Goal: Task Accomplishment & Management: Use online tool/utility

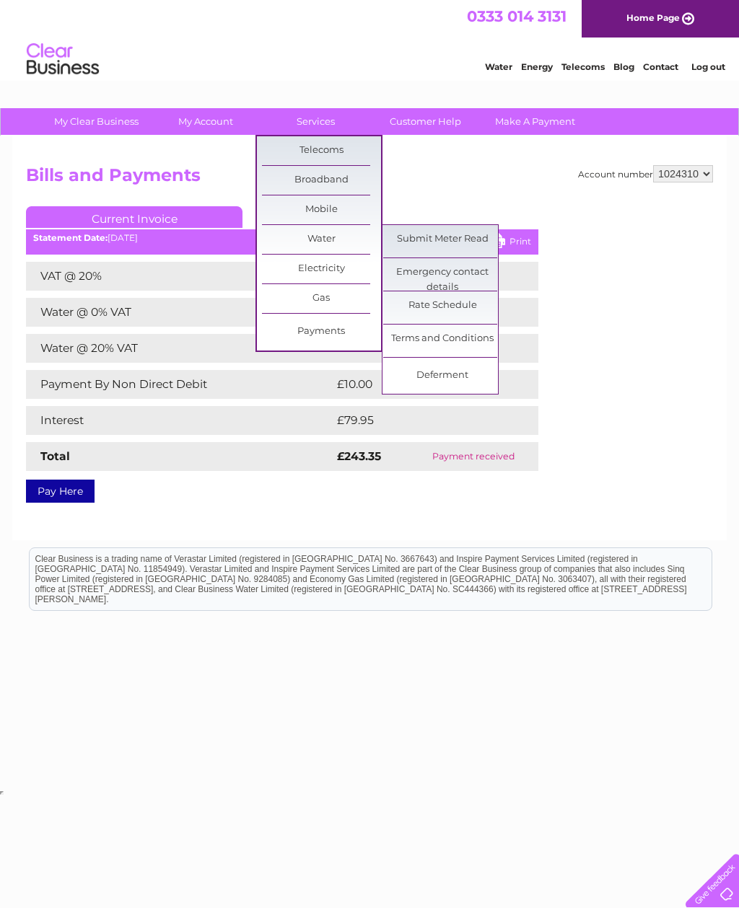
click at [452, 240] on link "Submit Meter Read" at bounding box center [442, 239] width 119 height 29
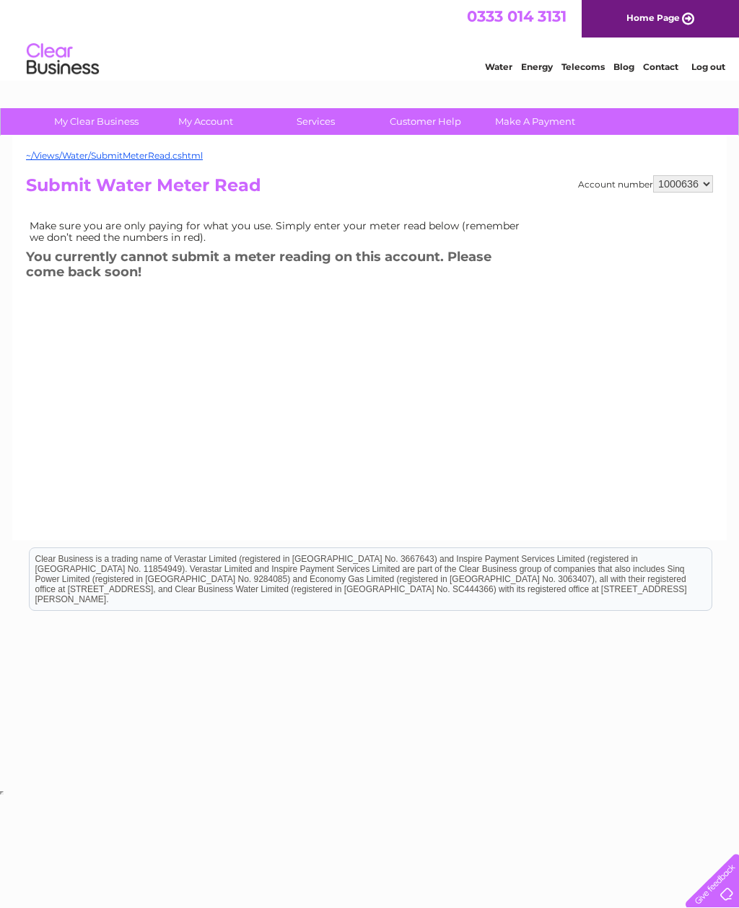
click at [696, 189] on select "1000636 1024310" at bounding box center [683, 183] width 60 height 17
select select "1024310"
click at [702, 192] on select "1000636 1024310" at bounding box center [683, 183] width 60 height 17
select select "1024310"
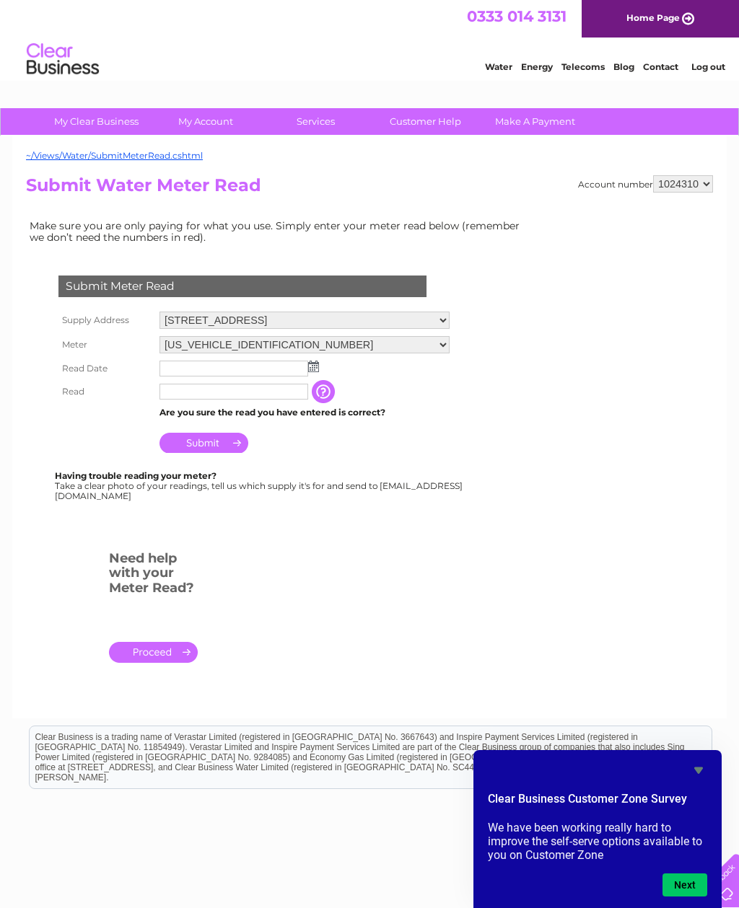
click at [317, 364] on img at bounding box center [313, 367] width 11 height 12
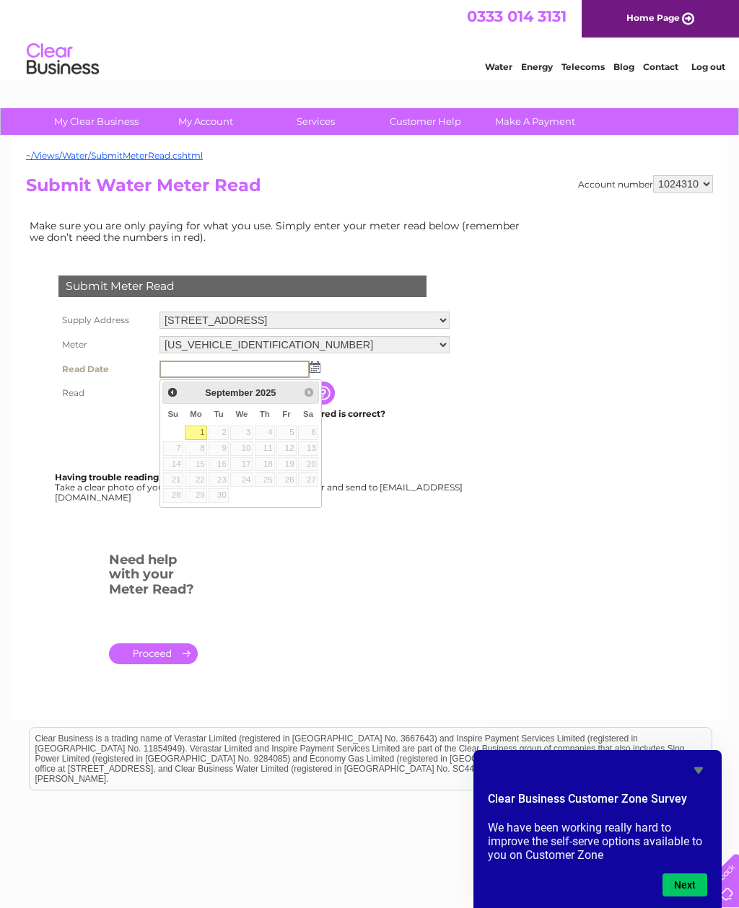
click at [400, 455] on td "Submit" at bounding box center [304, 441] width 297 height 35
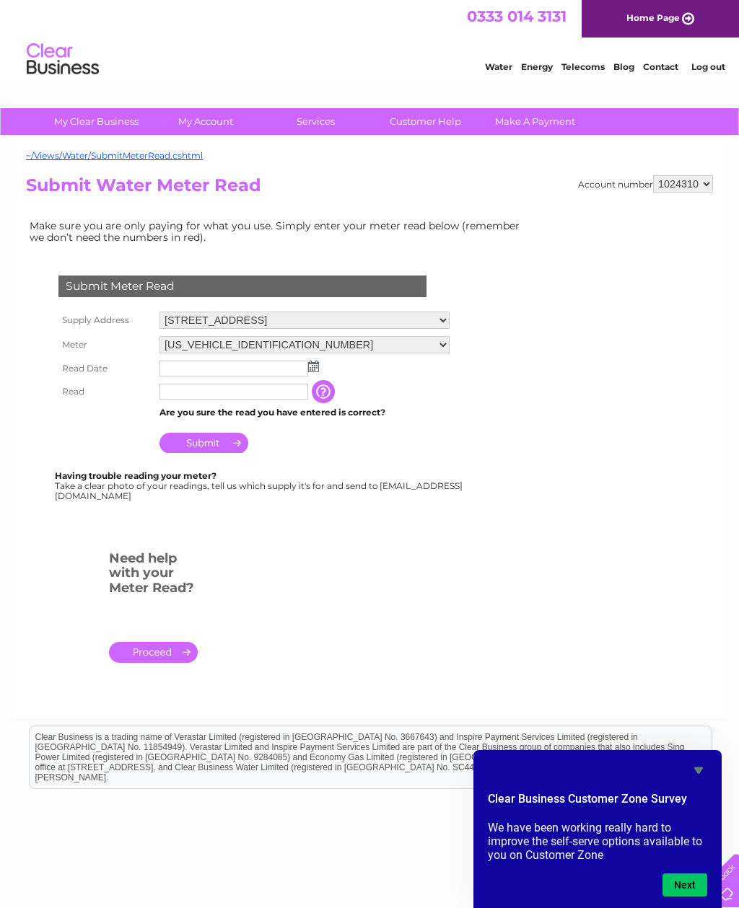
click at [312, 371] on img at bounding box center [313, 367] width 11 height 12
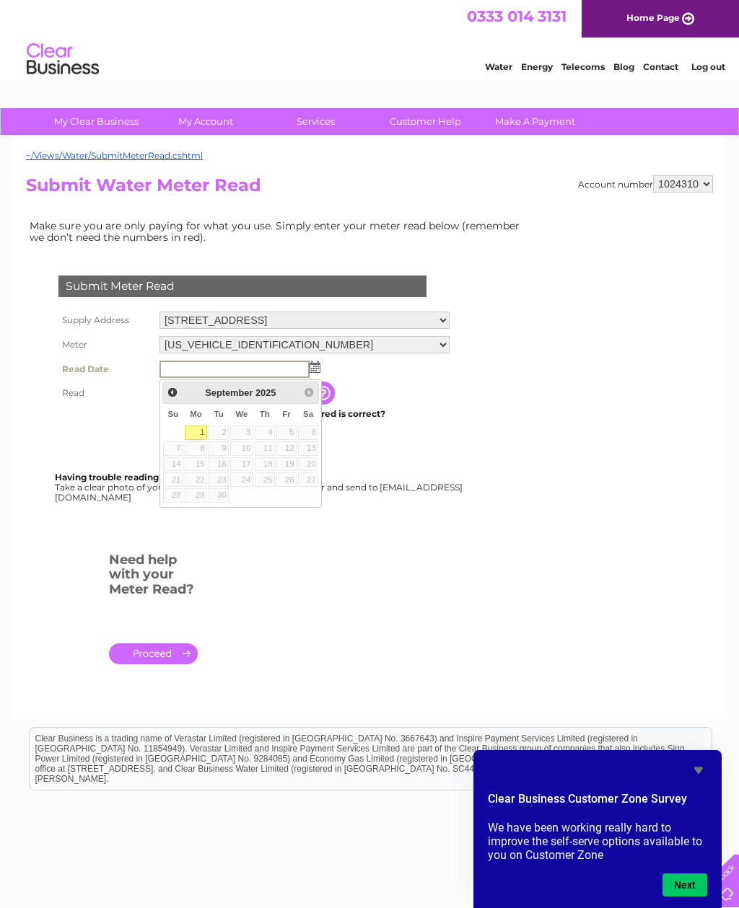
click at [198, 437] on link "1" at bounding box center [196, 433] width 22 height 14
type input "2025/09/01"
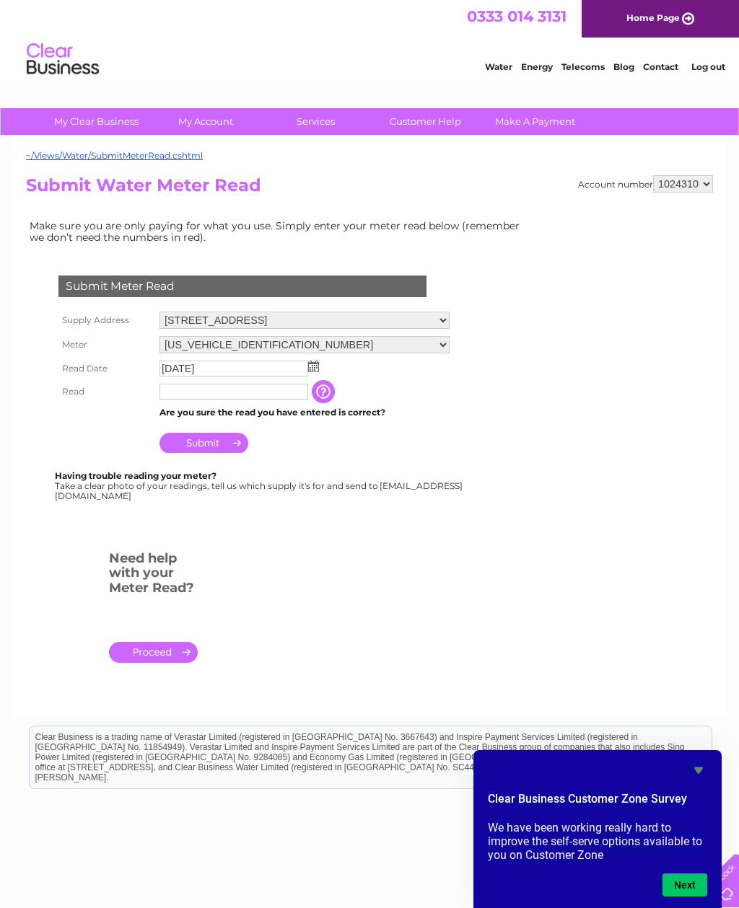
click at [227, 395] on input "text" at bounding box center [233, 392] width 149 height 16
type input "02380"
click at [216, 447] on input "Submit" at bounding box center [203, 444] width 89 height 20
